Goal: Information Seeking & Learning: Learn about a topic

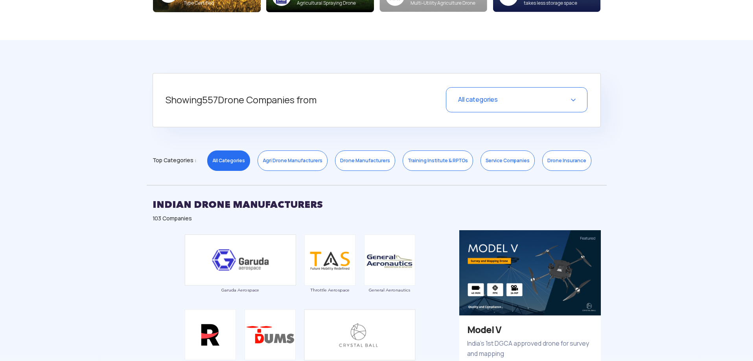
scroll to position [275, 0]
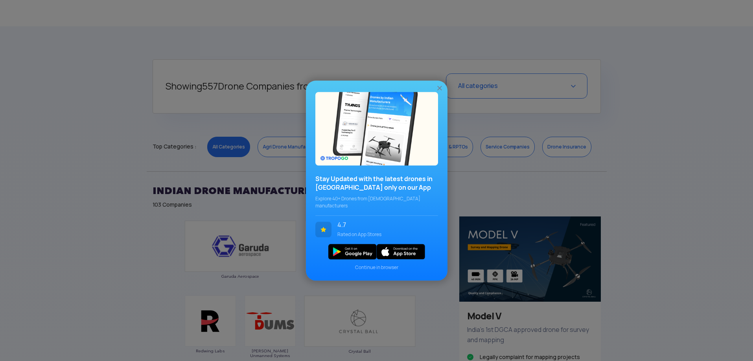
click at [440, 89] on img at bounding box center [440, 88] width 8 height 8
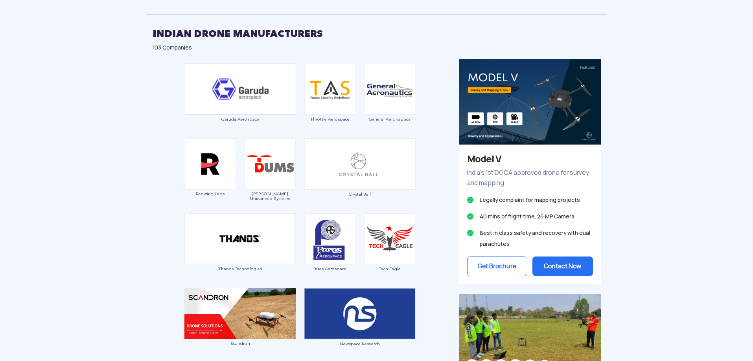
scroll to position [472, 0]
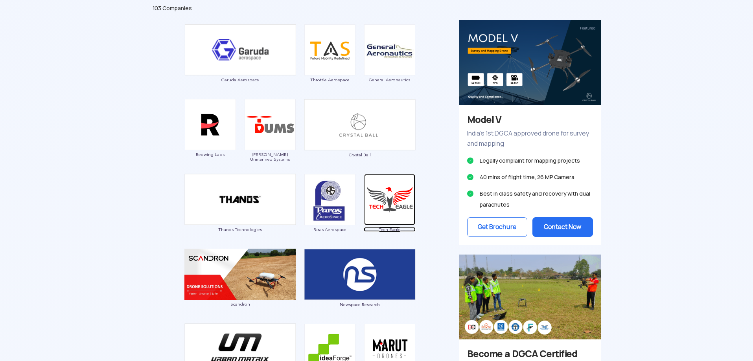
click at [388, 228] on span "Tech Eagle" at bounding box center [390, 229] width 52 height 5
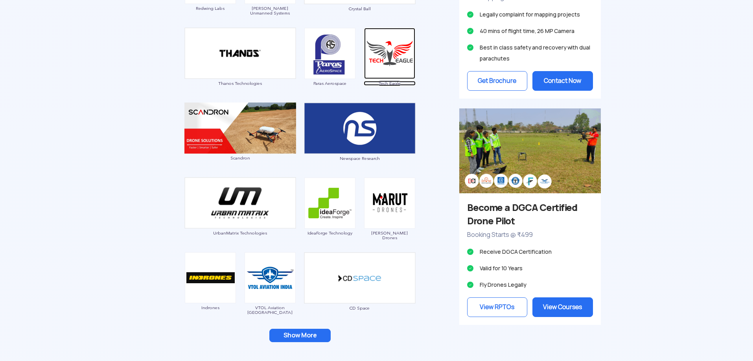
scroll to position [629, 0]
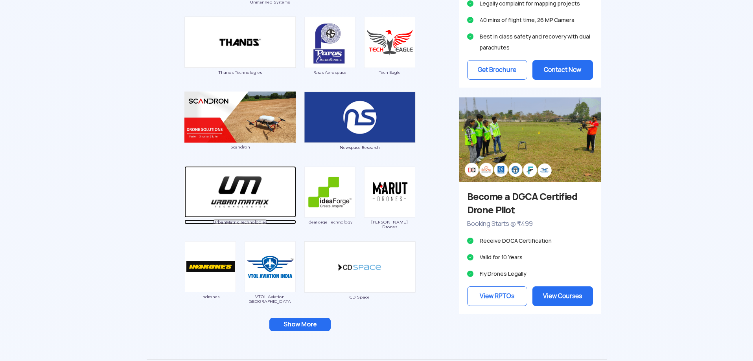
click at [227, 220] on span "UrbanMatrix Technologies" at bounding box center [240, 222] width 112 height 5
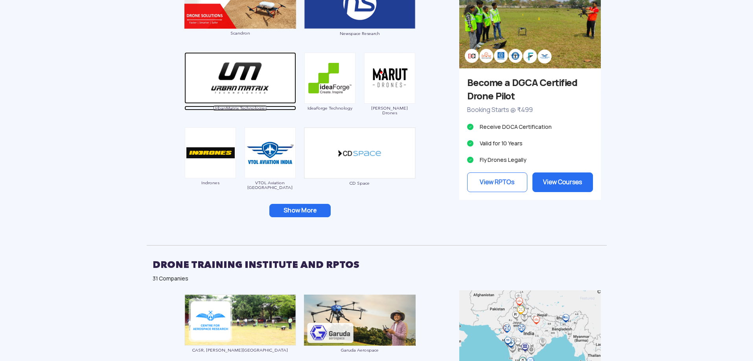
scroll to position [747, 0]
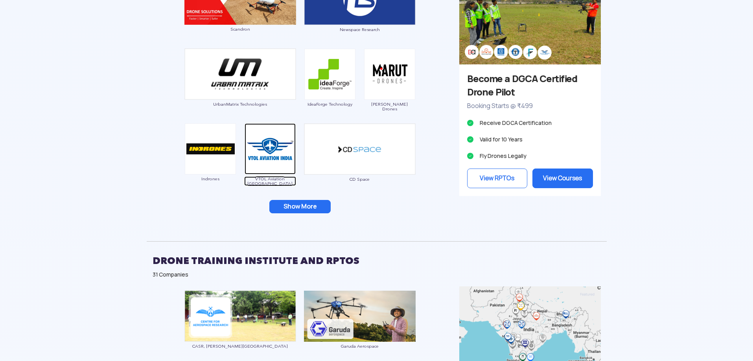
click at [271, 178] on span "VTOL Aviation [GEOGRAPHIC_DATA]" at bounding box center [270, 181] width 52 height 9
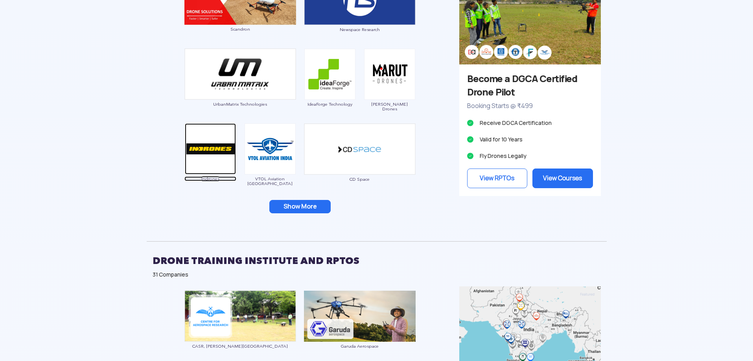
click at [211, 178] on span "Indrones" at bounding box center [210, 179] width 52 height 5
click at [305, 206] on button "Show More" at bounding box center [299, 206] width 61 height 13
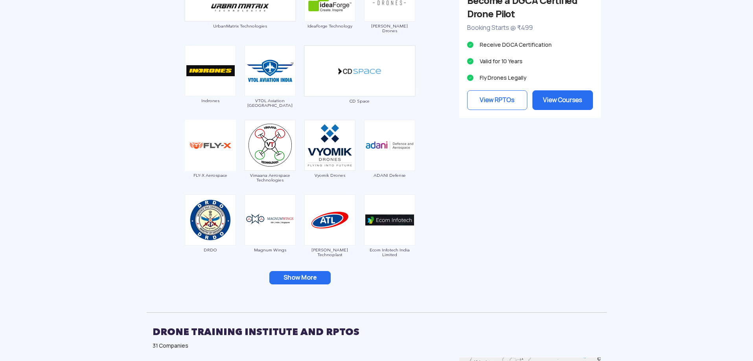
scroll to position [826, 0]
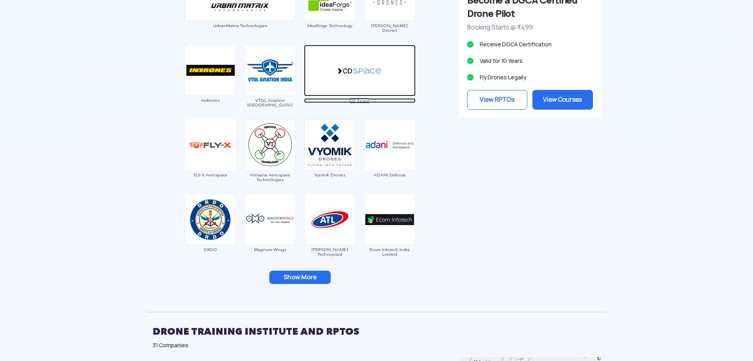
click at [362, 102] on span "CD Space" at bounding box center [360, 100] width 112 height 5
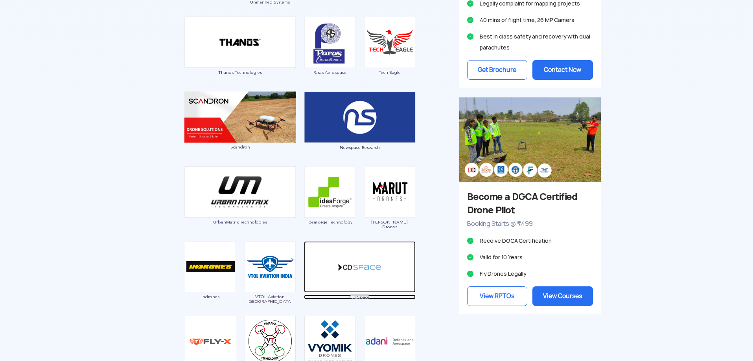
scroll to position [668, 0]
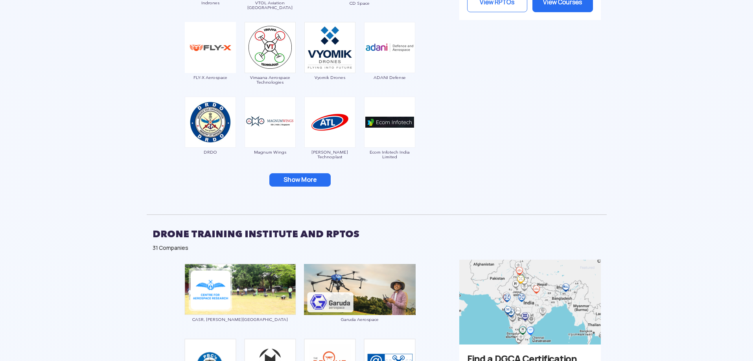
scroll to position [904, 0]
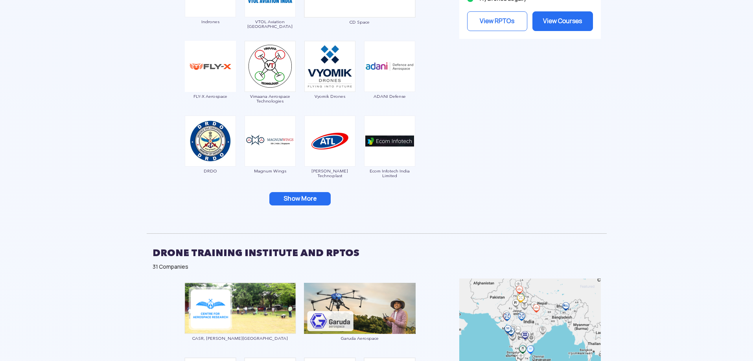
click at [307, 201] on button "Show More" at bounding box center [299, 198] width 61 height 13
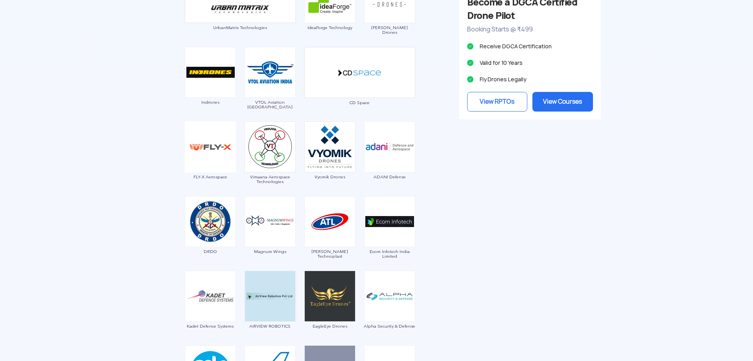
scroll to position [943, 0]
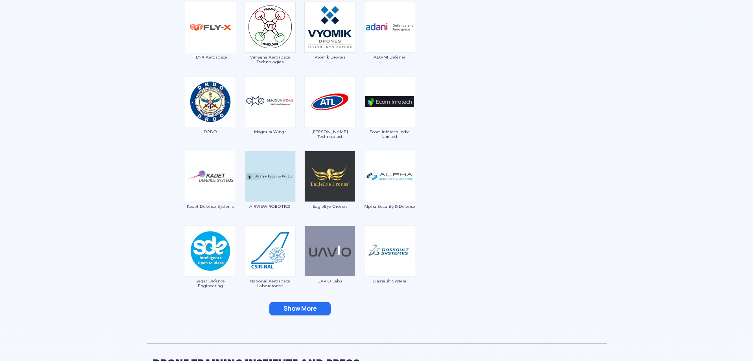
click at [306, 311] on button "Show More" at bounding box center [299, 308] width 61 height 13
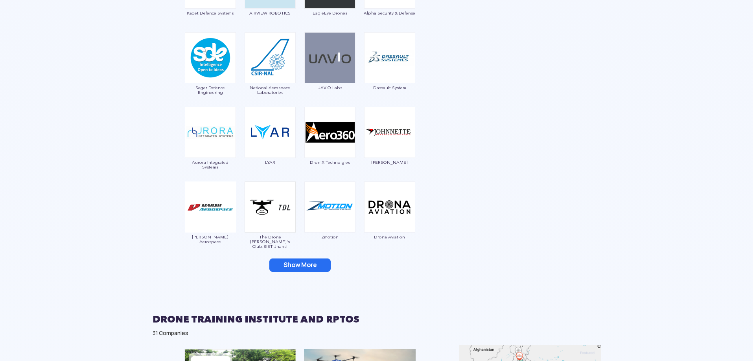
scroll to position [1140, 0]
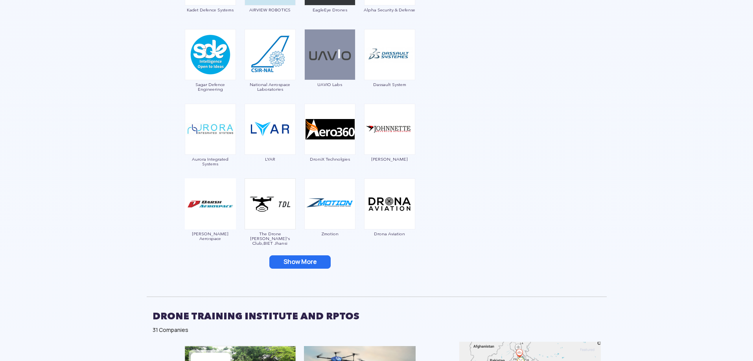
click at [318, 262] on button "Show More" at bounding box center [299, 262] width 61 height 13
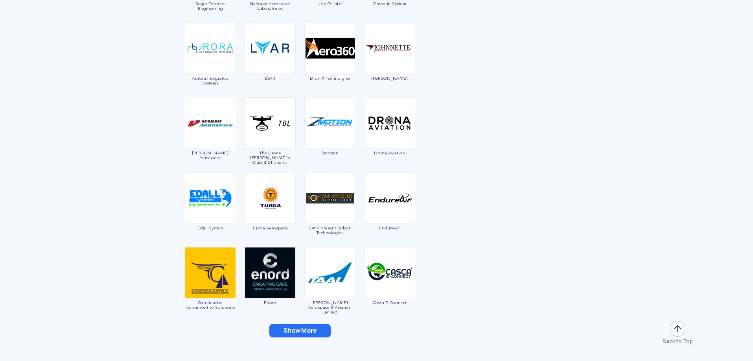
scroll to position [1258, 0]
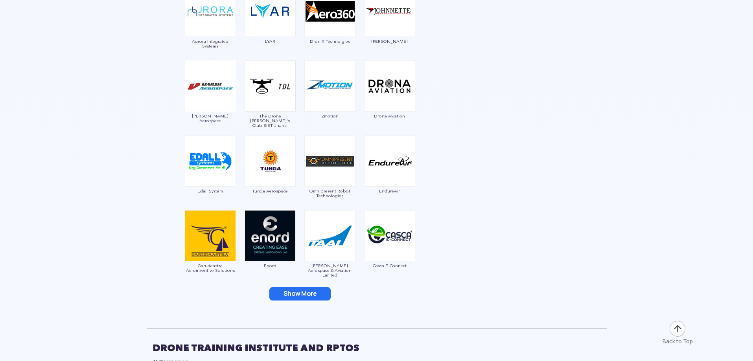
click at [309, 292] on button "Show More" at bounding box center [299, 293] width 61 height 13
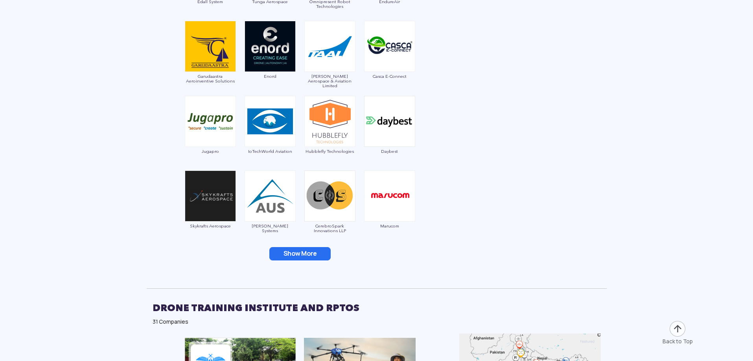
scroll to position [1455, 0]
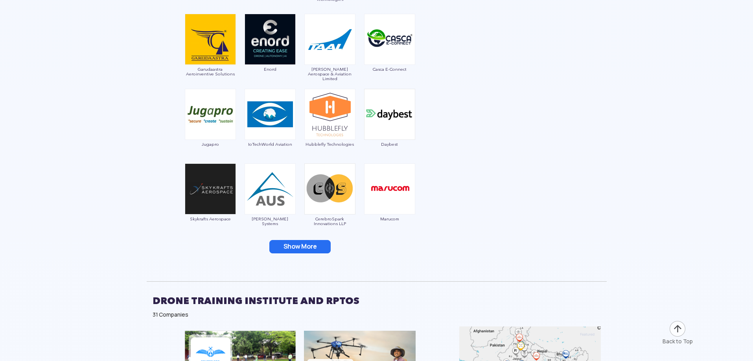
click at [311, 248] on button "Show More" at bounding box center [299, 246] width 61 height 13
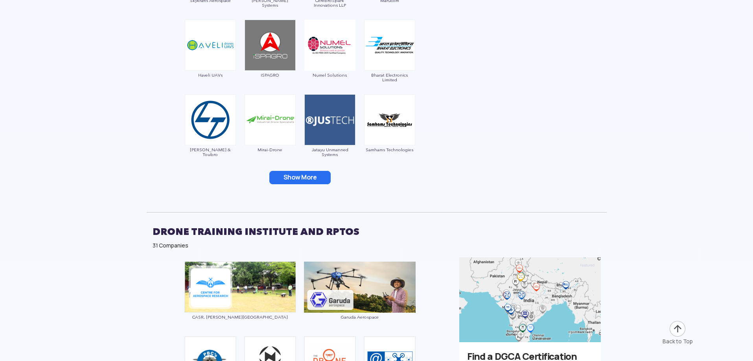
scroll to position [1690, 0]
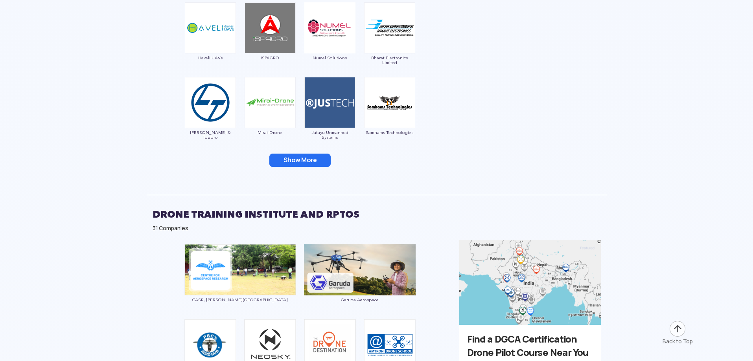
click at [309, 161] on button "Show More" at bounding box center [299, 160] width 61 height 13
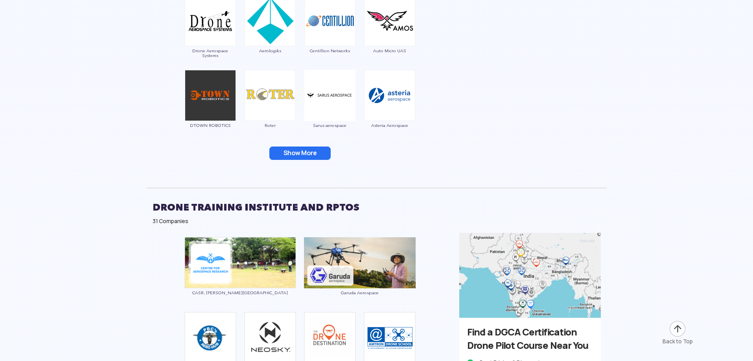
scroll to position [1848, 0]
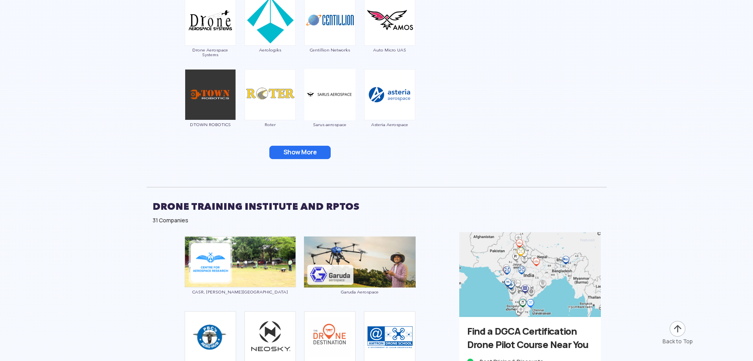
click at [302, 152] on button "Show More" at bounding box center [299, 152] width 61 height 13
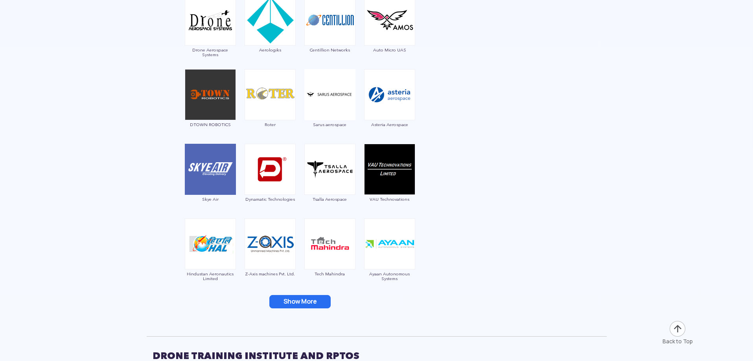
click at [300, 302] on button "Show More" at bounding box center [299, 301] width 61 height 13
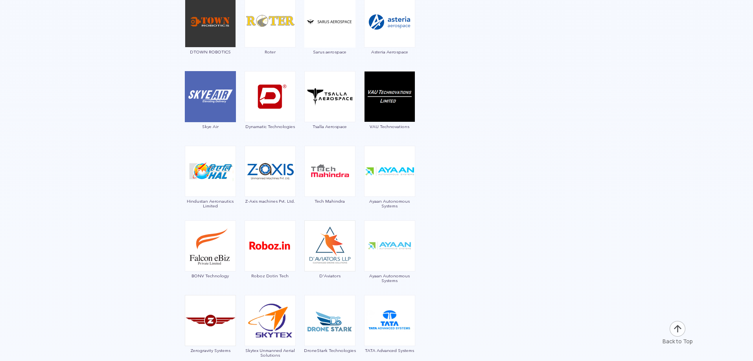
scroll to position [1966, 0]
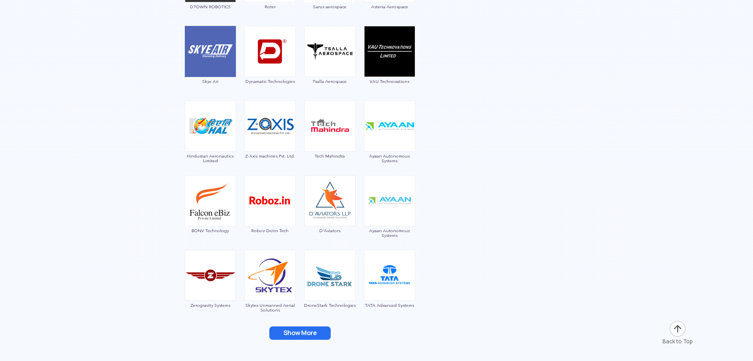
click at [302, 334] on button "Show More" at bounding box center [299, 333] width 61 height 13
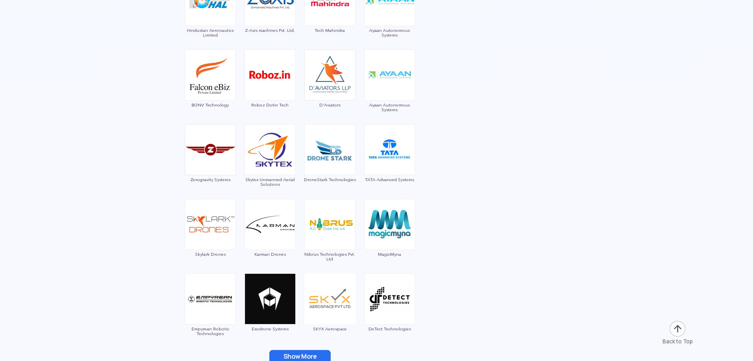
scroll to position [2123, 0]
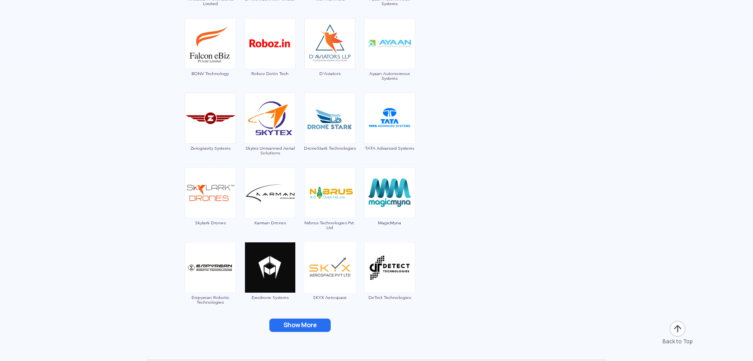
click at [300, 323] on button "Show More" at bounding box center [299, 325] width 61 height 13
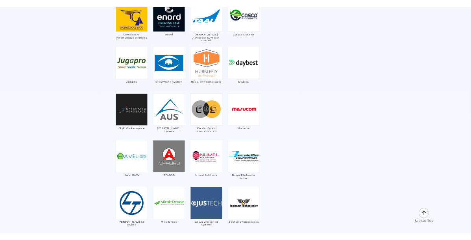
scroll to position [1494, 0]
